Goal: Navigation & Orientation: Find specific page/section

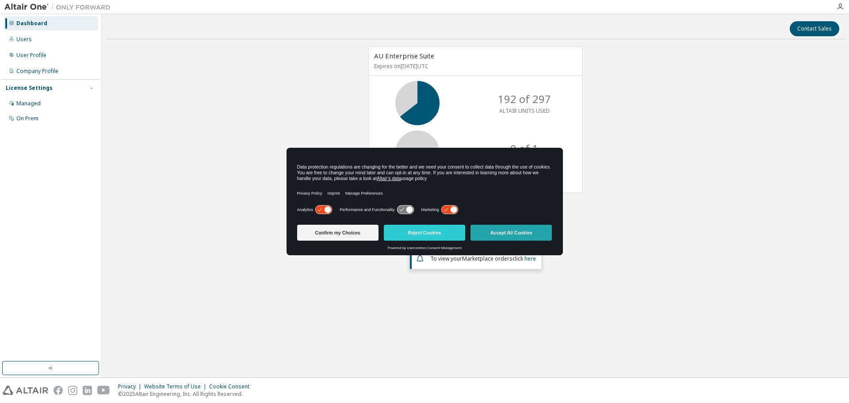
click at [515, 232] on button "Accept All Cookies" at bounding box center [510, 233] width 81 height 16
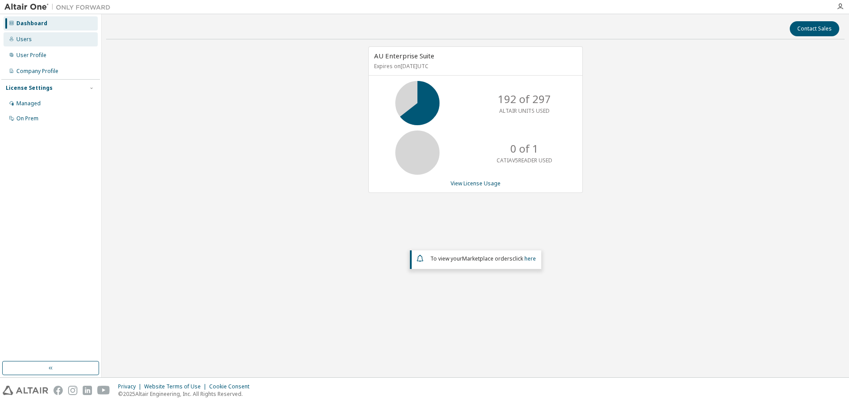
click at [45, 39] on div "Users" at bounding box center [51, 39] width 94 height 14
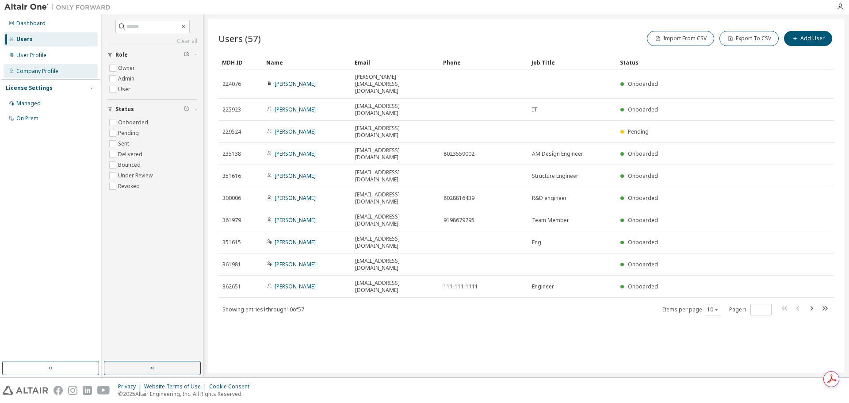
click at [50, 70] on div "Company Profile" at bounding box center [37, 71] width 42 height 7
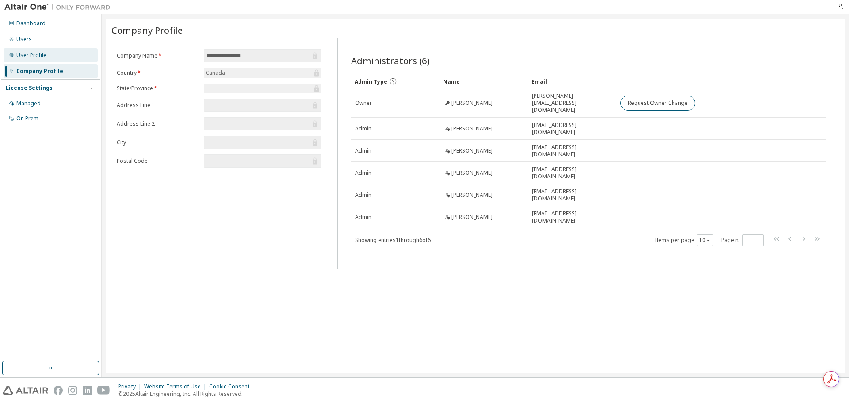
click at [50, 54] on div "User Profile" at bounding box center [51, 55] width 94 height 14
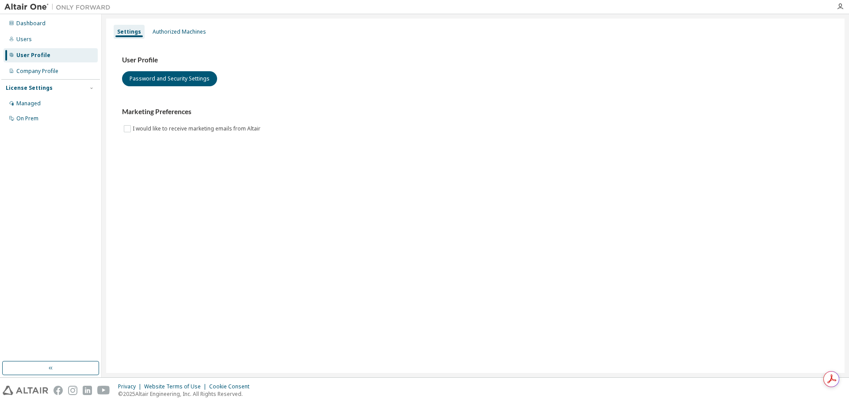
click at [33, 8] on img at bounding box center [59, 7] width 111 height 9
drag, startPoint x: 248, startPoint y: 0, endPoint x: 337, endPoint y: 68, distance: 112.0
click at [337, 68] on div "User Profile Password and Security Settings" at bounding box center [475, 71] width 706 height 31
click at [34, 21] on div "Dashboard" at bounding box center [30, 23] width 29 height 7
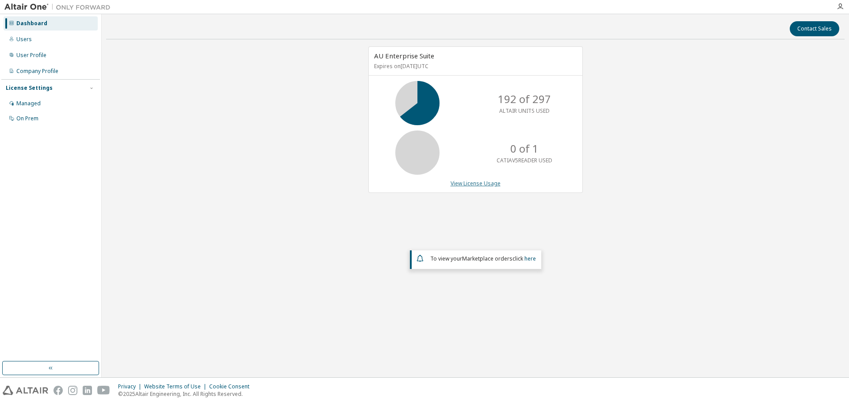
click at [483, 183] on link "View License Usage" at bounding box center [475, 183] width 50 height 8
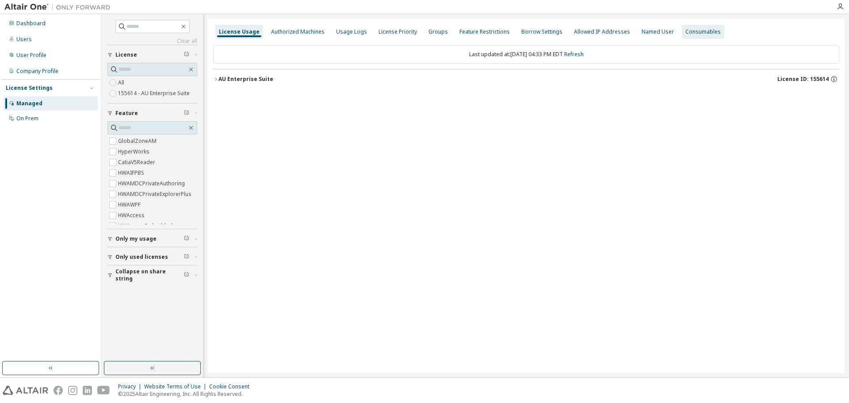
click at [685, 31] on div "Consumables" at bounding box center [702, 31] width 35 height 7
